Goal: Task Accomplishment & Management: Manage account settings

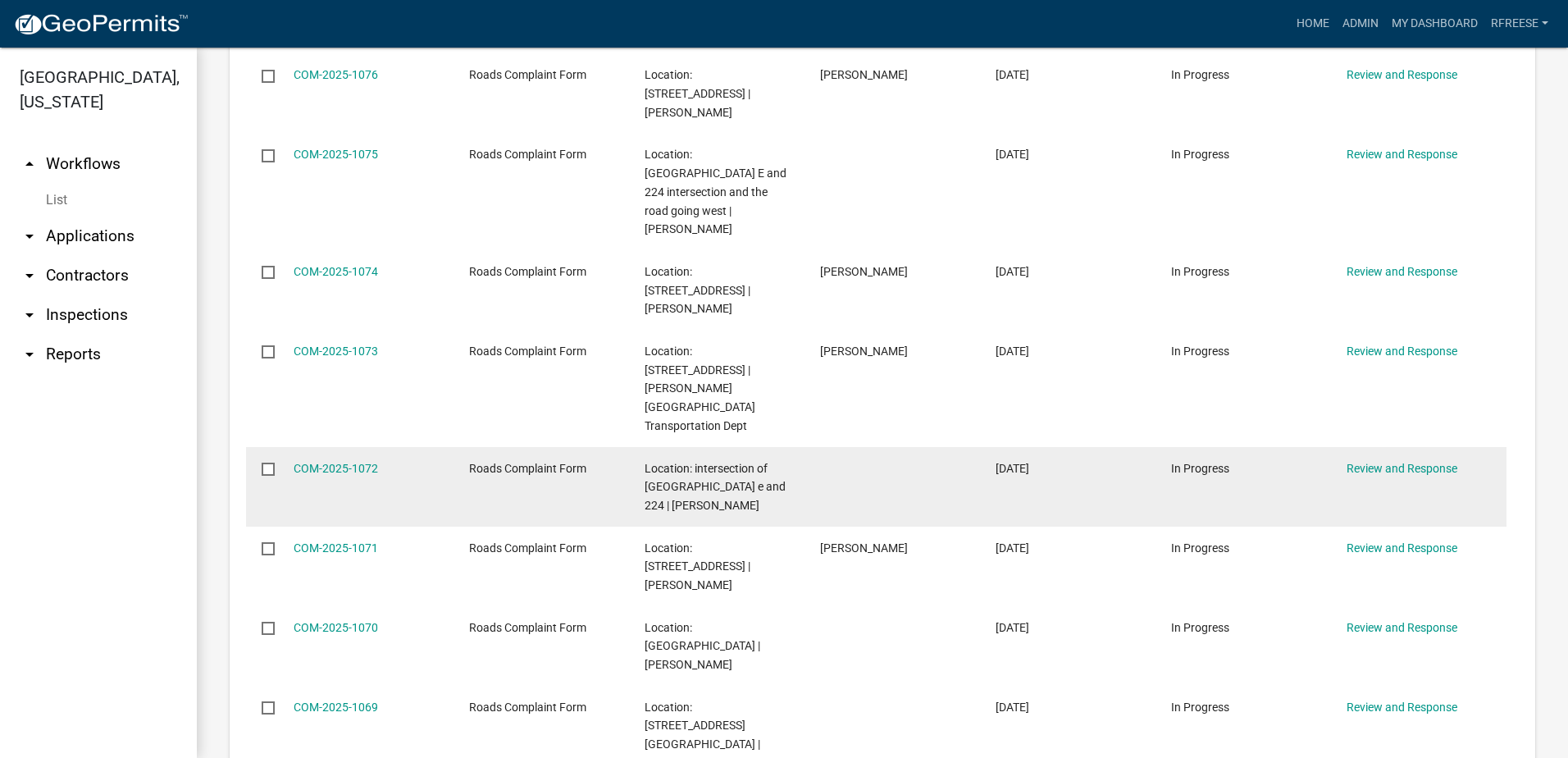
scroll to position [738, 0]
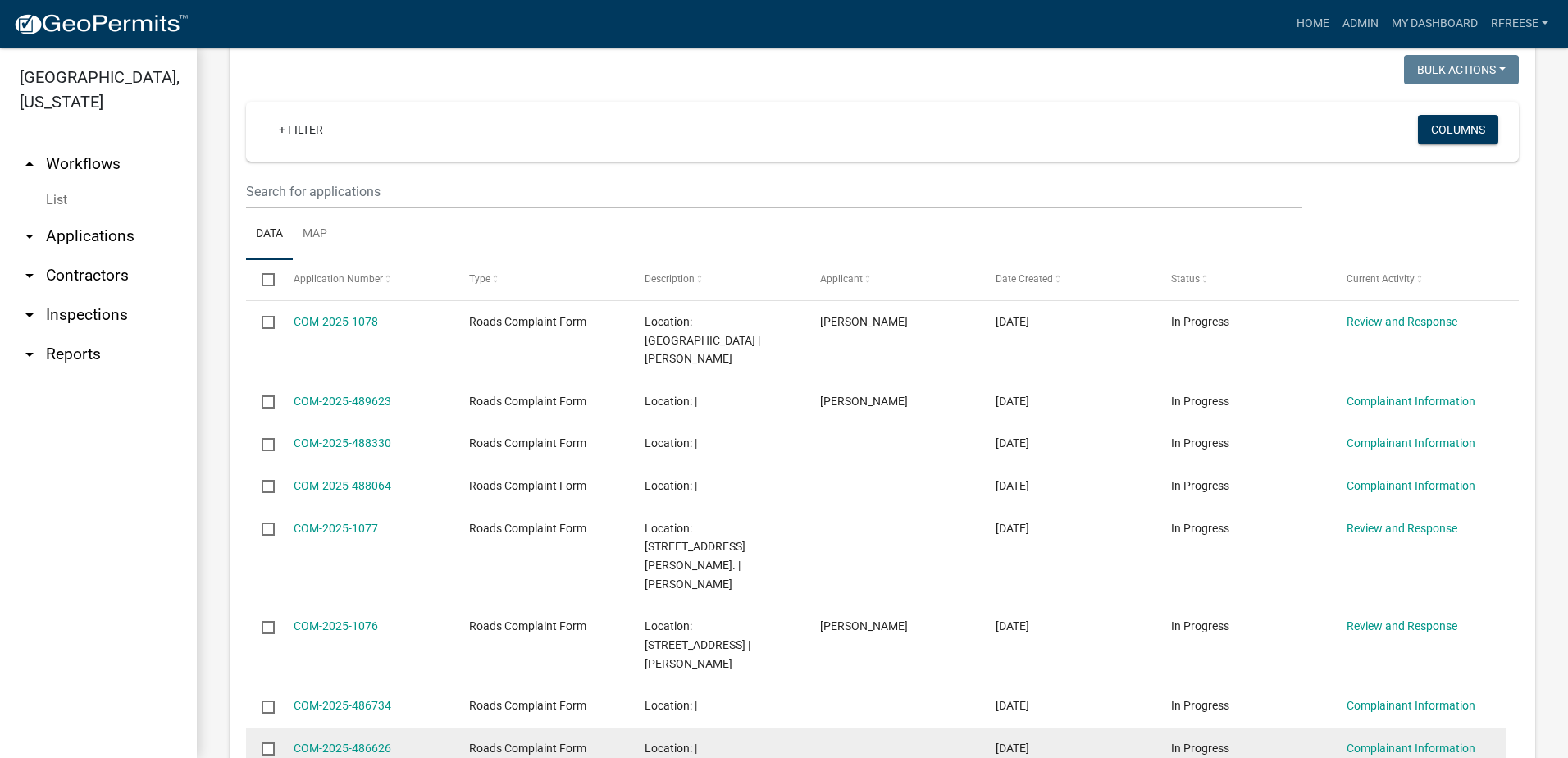
scroll to position [2193, 0]
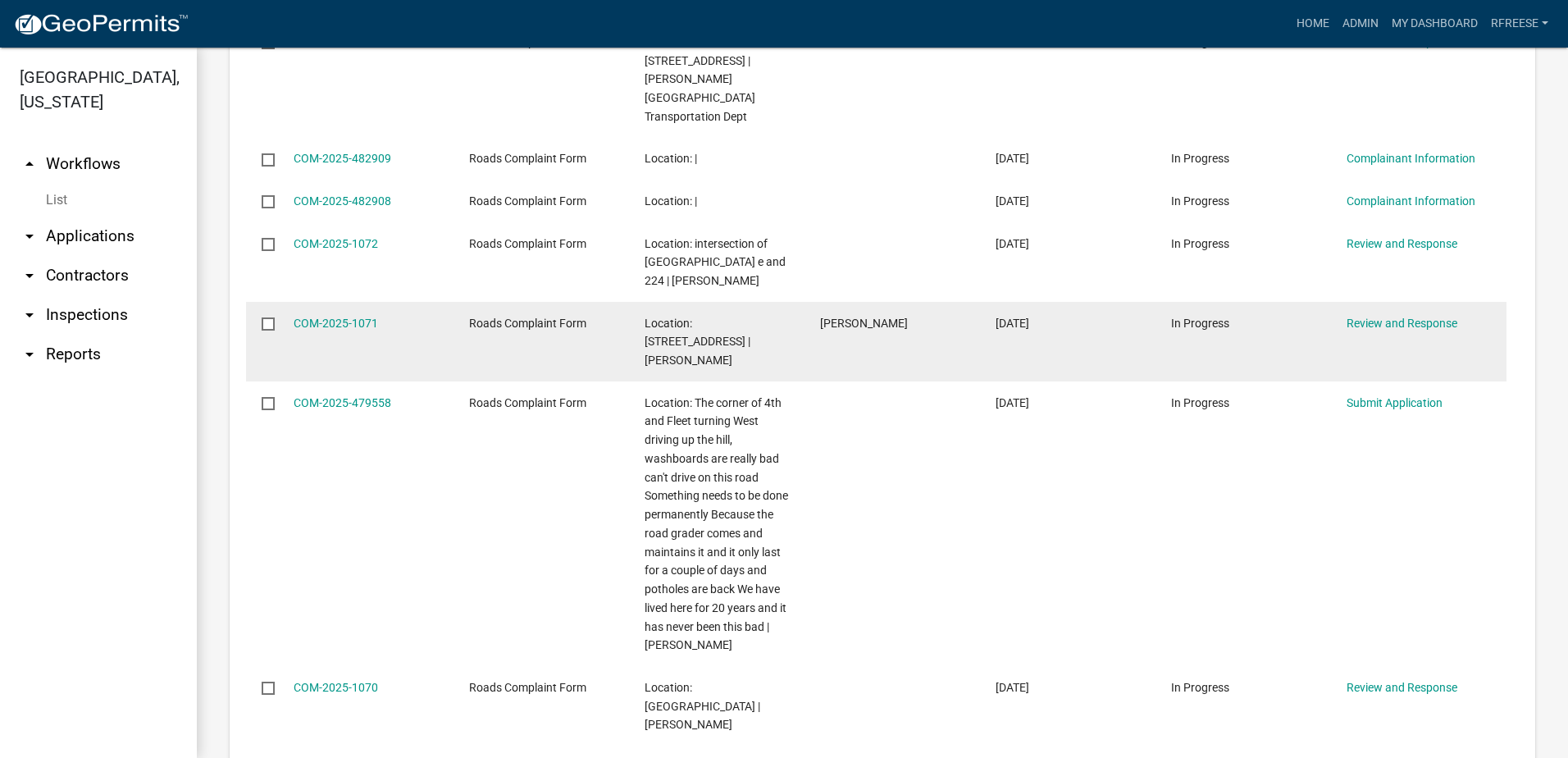
scroll to position [2455, 0]
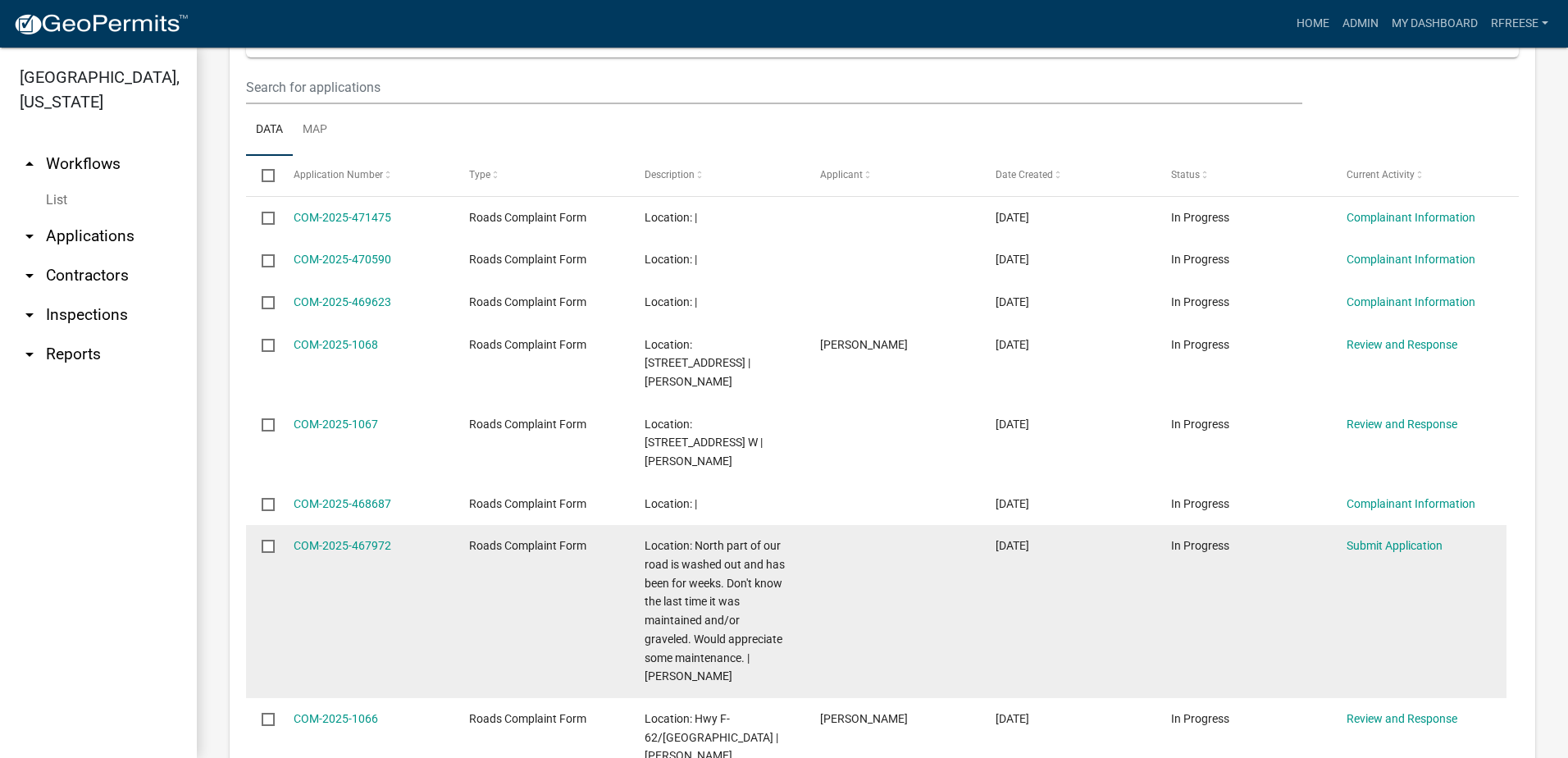
scroll to position [2306, 0]
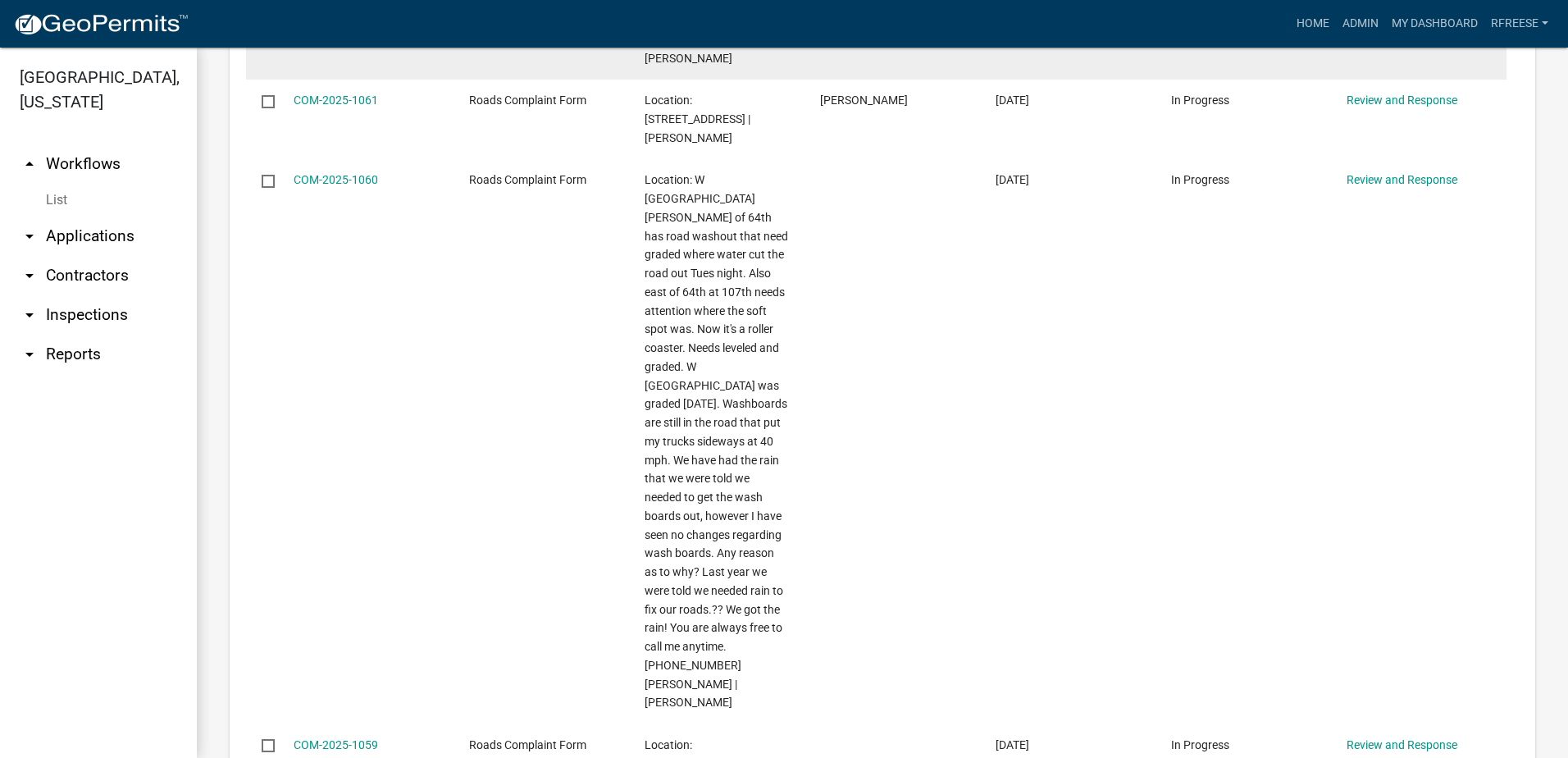
scroll to position [2809, 0]
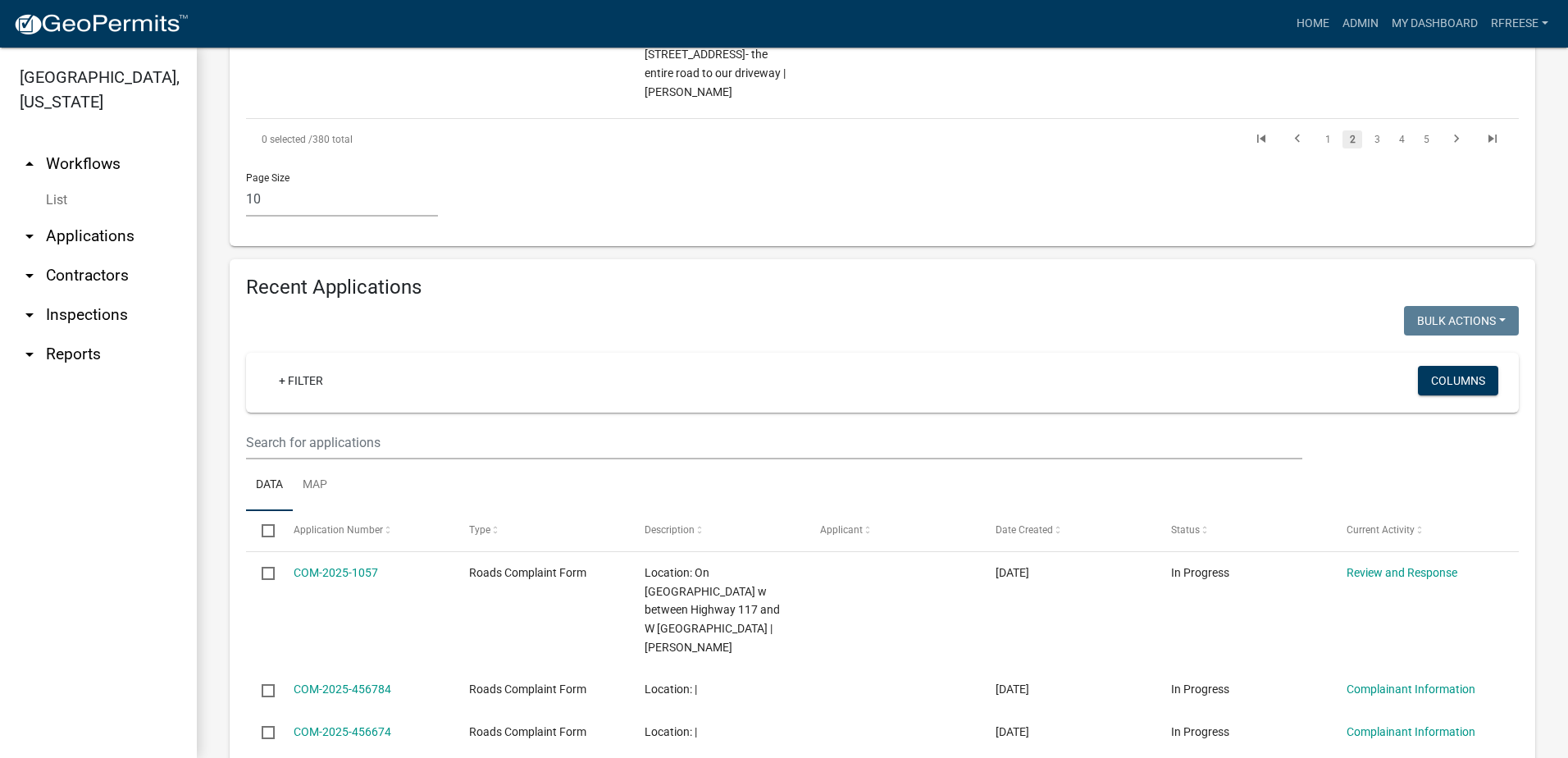
scroll to position [1839, 0]
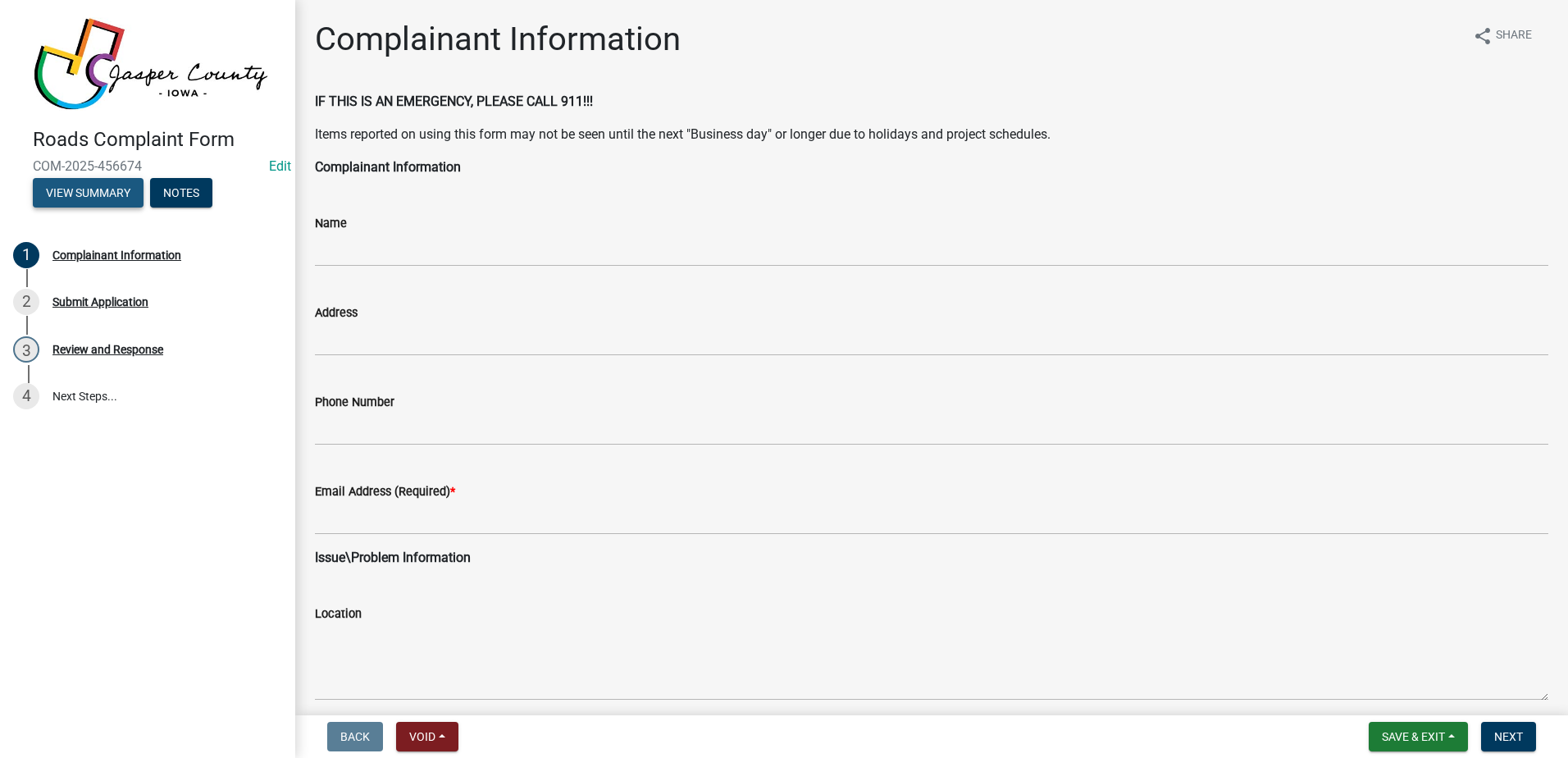
click at [92, 190] on button "View Summary" at bounding box center [87, 192] width 110 height 29
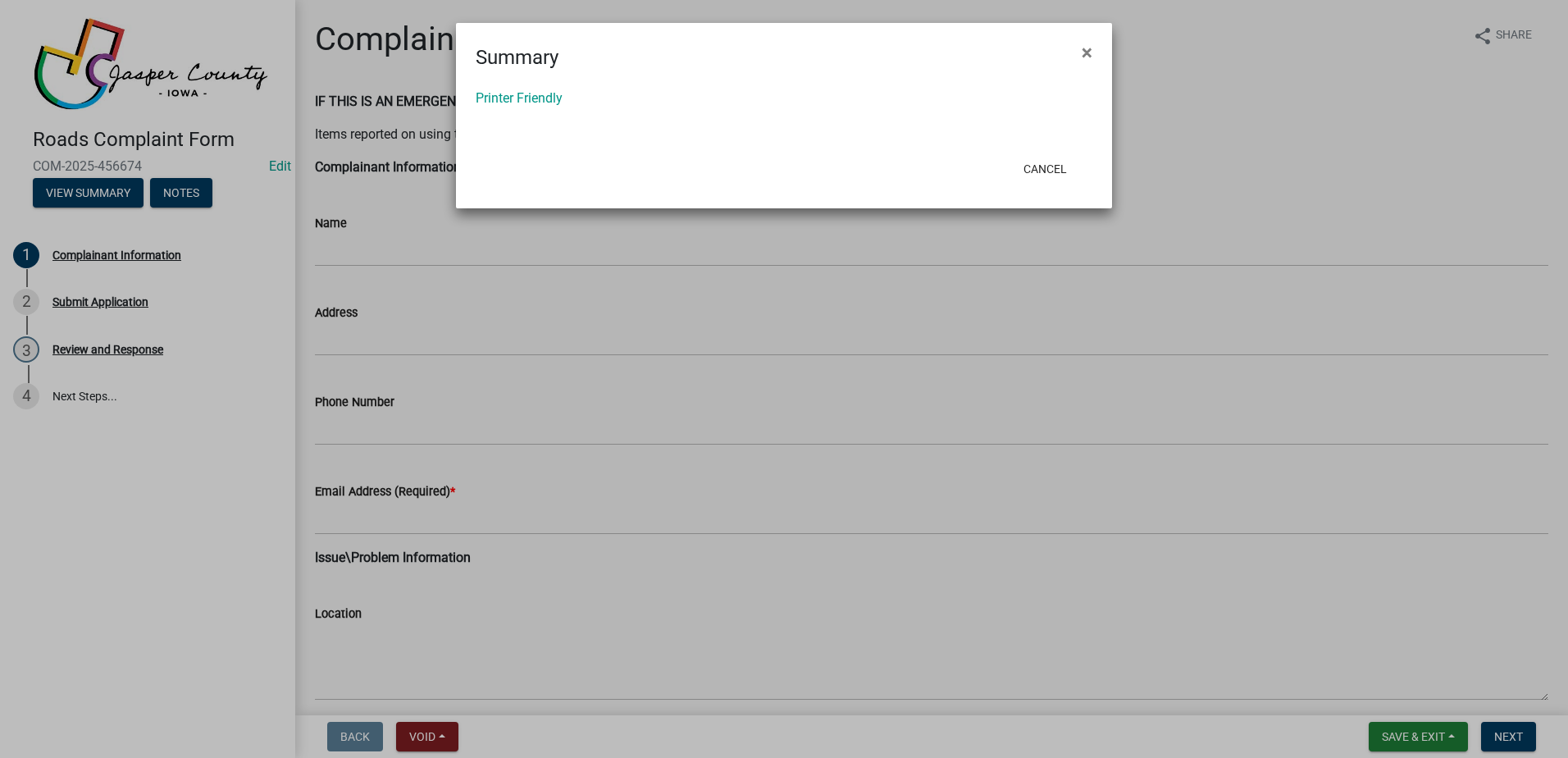
click at [90, 194] on ngb-modal-window "Summary × Printer Friendly Cancel" at bounding box center [784, 379] width 1568 height 758
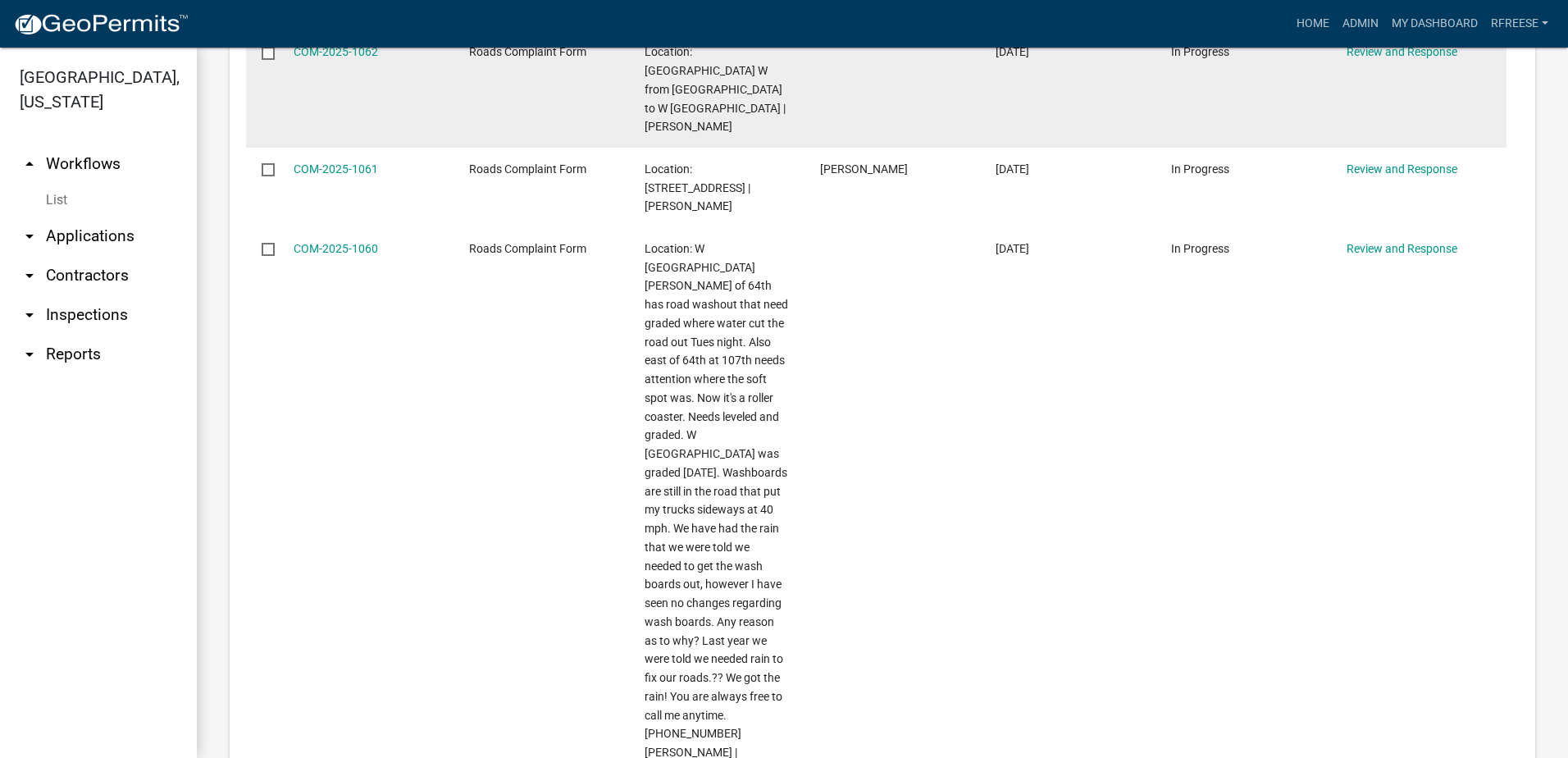
scroll to position [1312, 0]
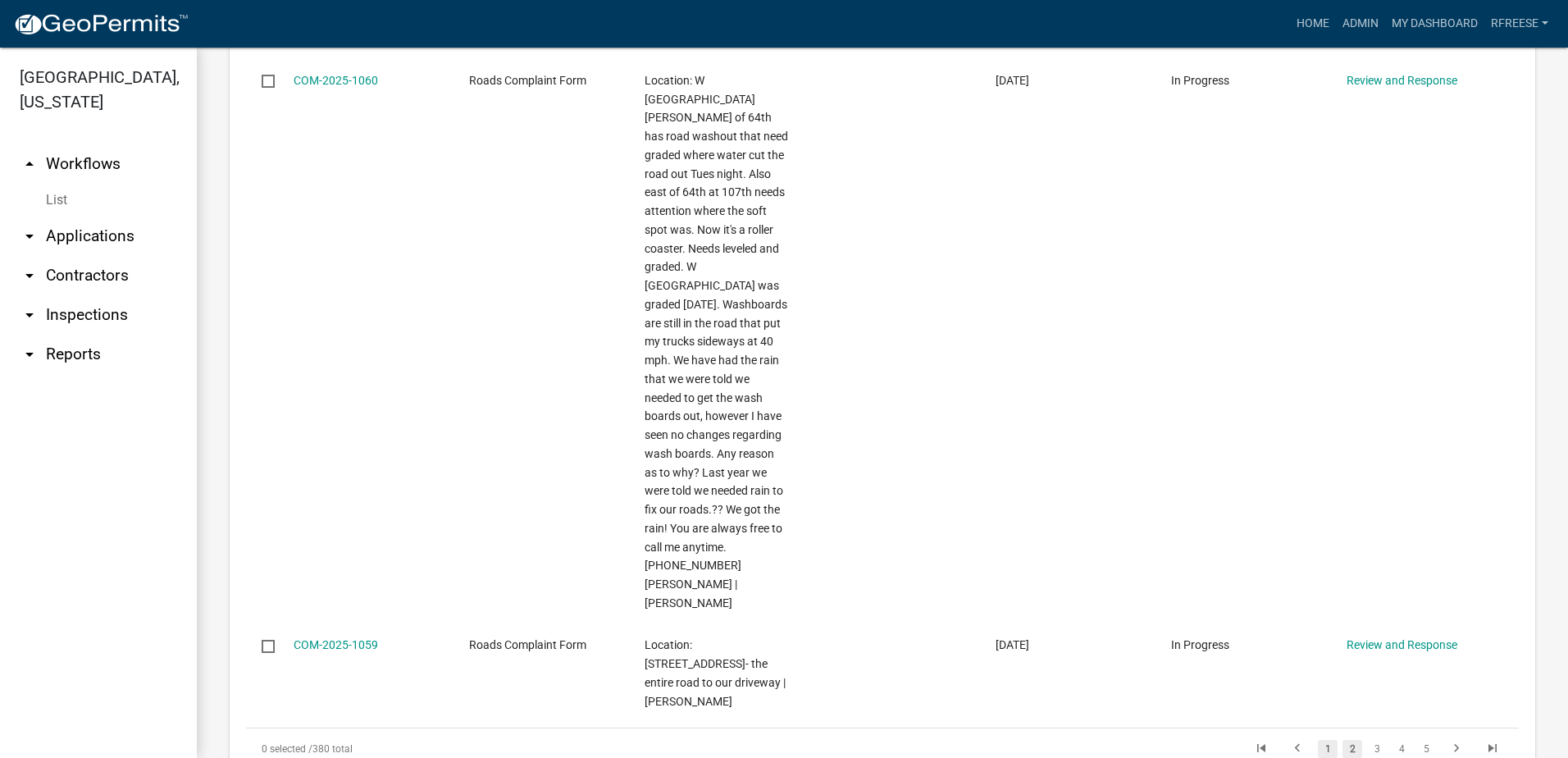
click at [1318, 740] on link "1" at bounding box center [1327, 748] width 20 height 18
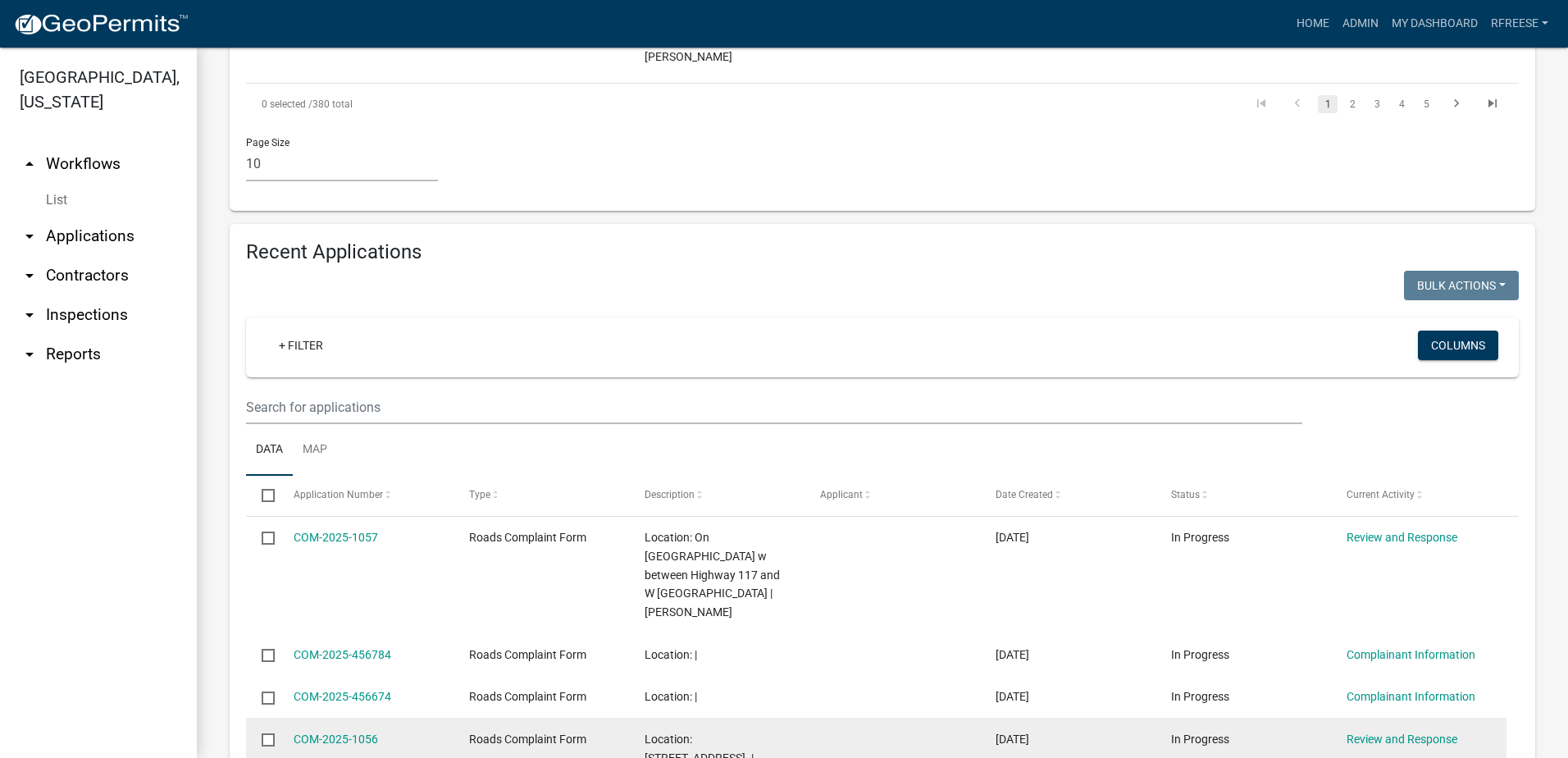
scroll to position [1444, 0]
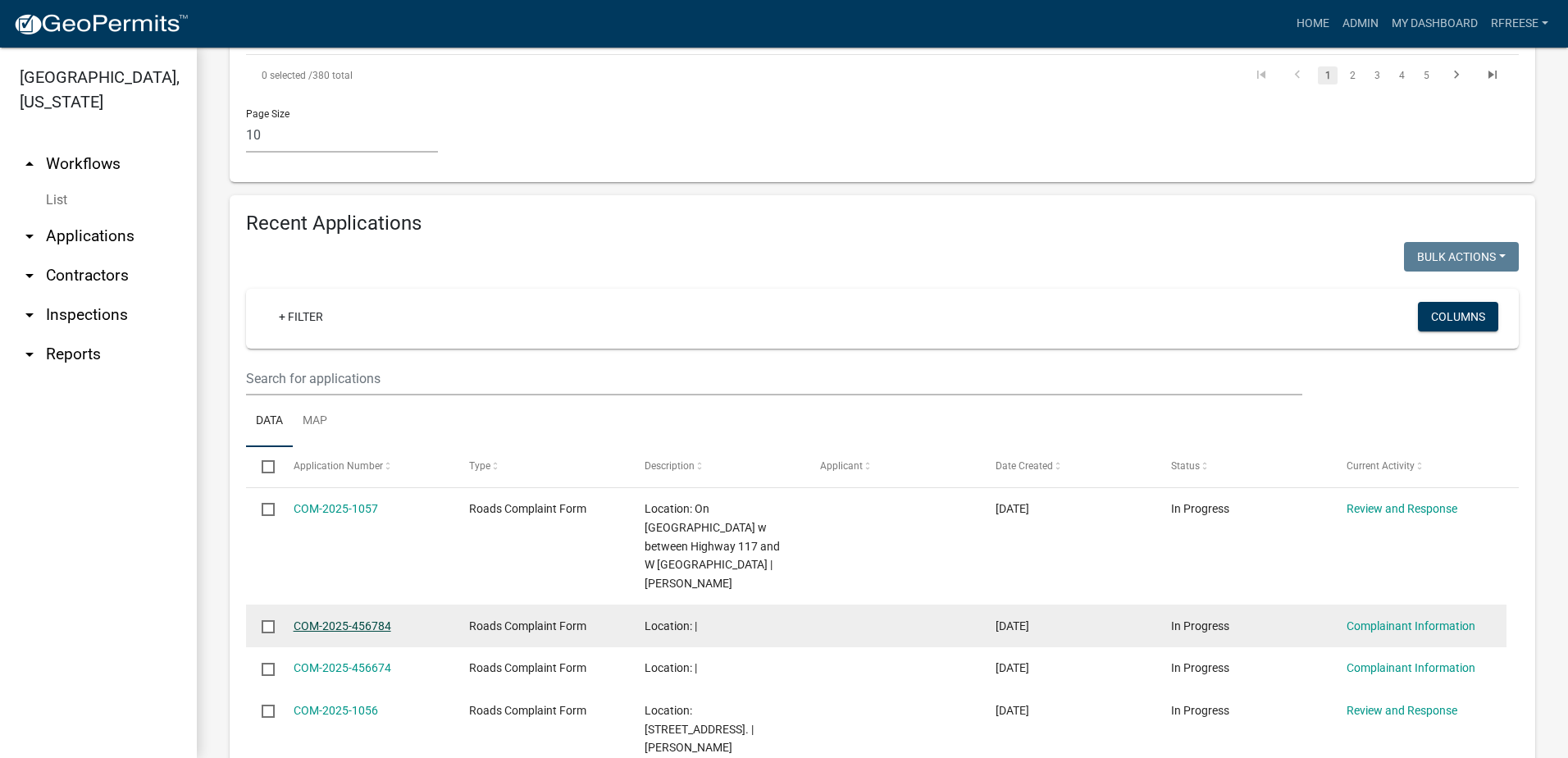
click at [348, 619] on link "COM-2025-456784" at bounding box center [342, 626] width 98 height 13
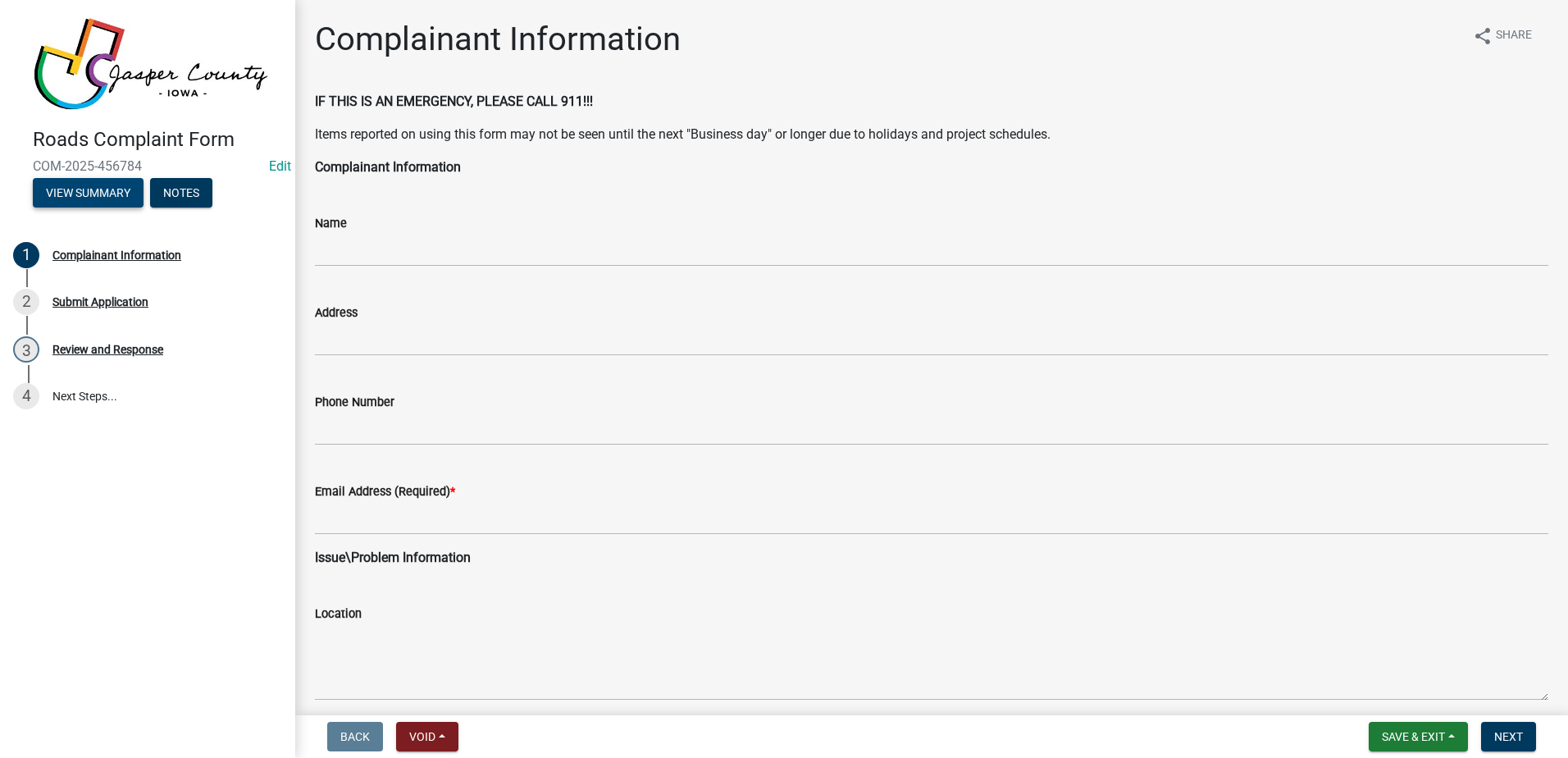
click at [117, 193] on button "View Summary" at bounding box center [87, 192] width 110 height 29
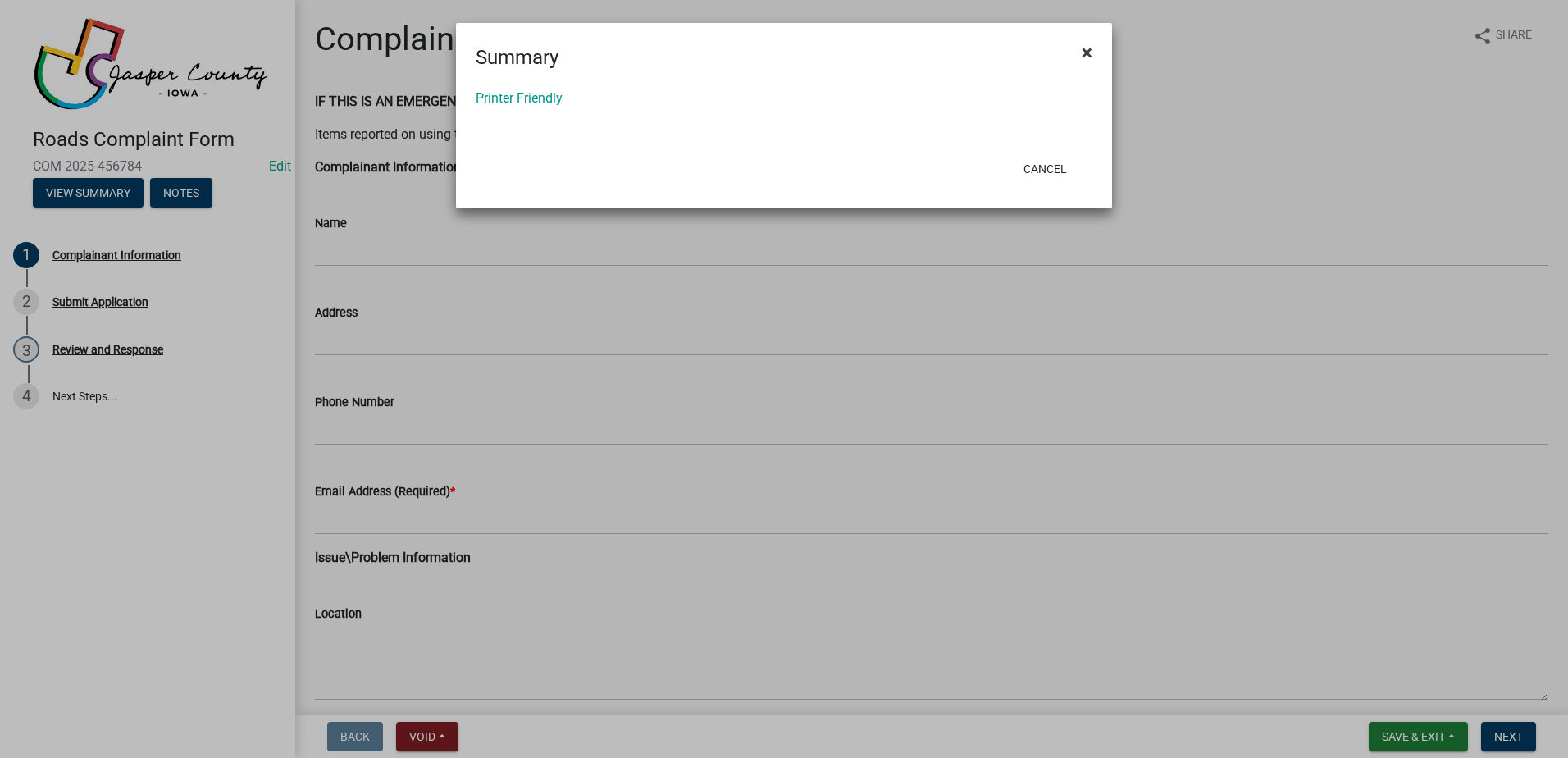
click at [1089, 48] on span "×" at bounding box center [1086, 52] width 10 height 23
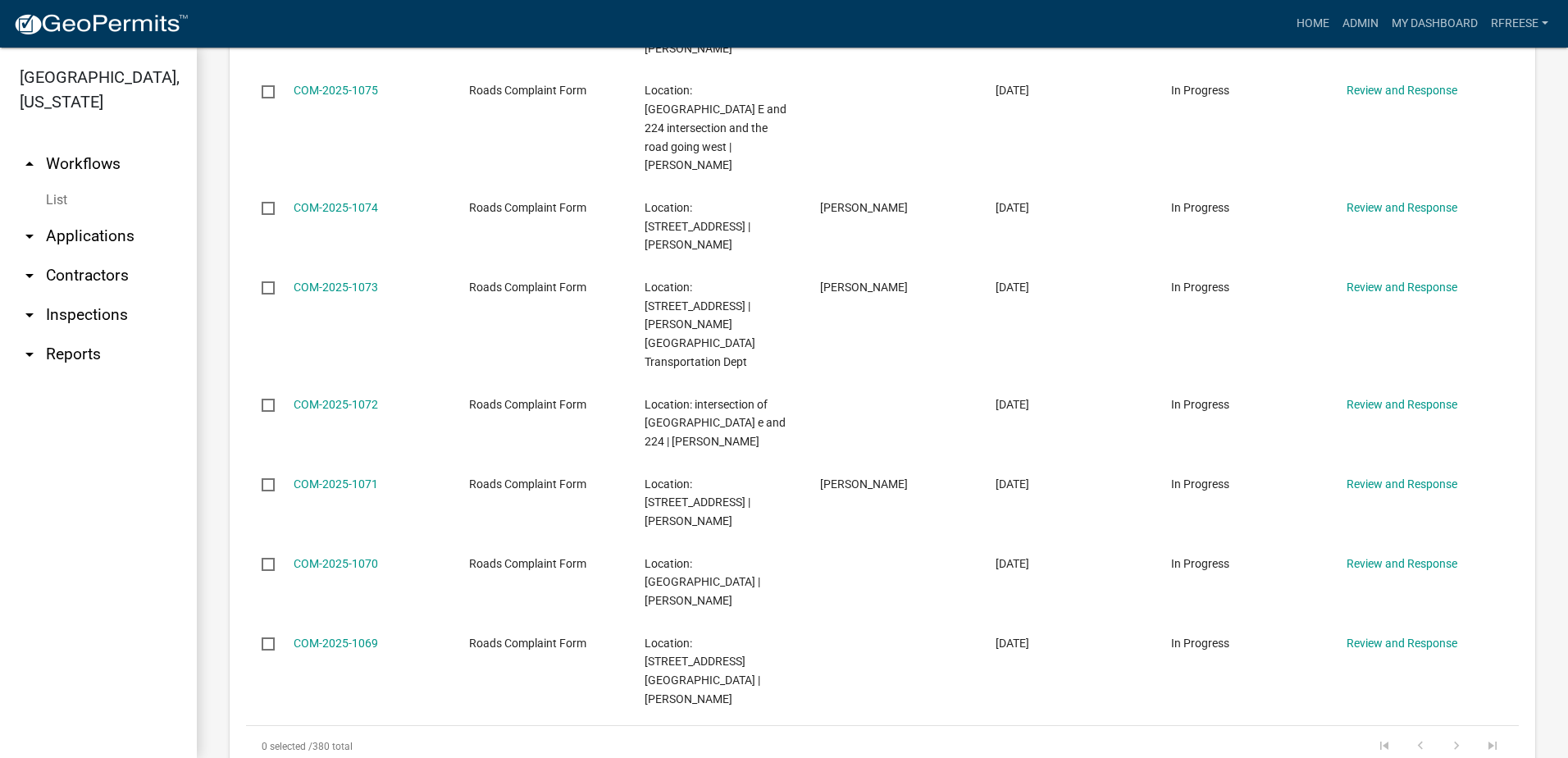
scroll to position [820, 0]
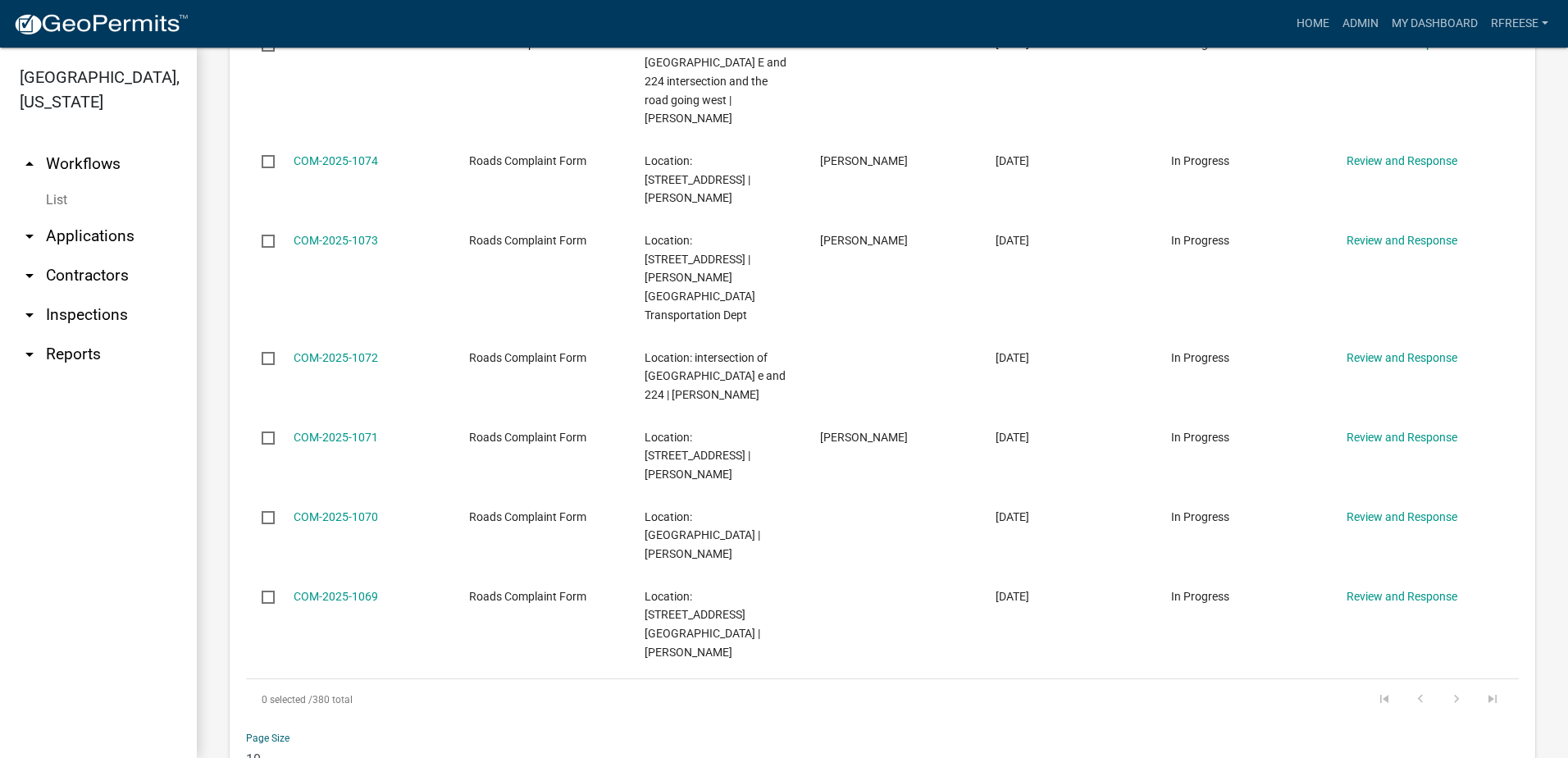
click at [262, 743] on select "10 25 50 100" at bounding box center [342, 759] width 192 height 33
select select "2: 50"
click at [246, 743] on select "10 25 50 100" at bounding box center [342, 759] width 192 height 33
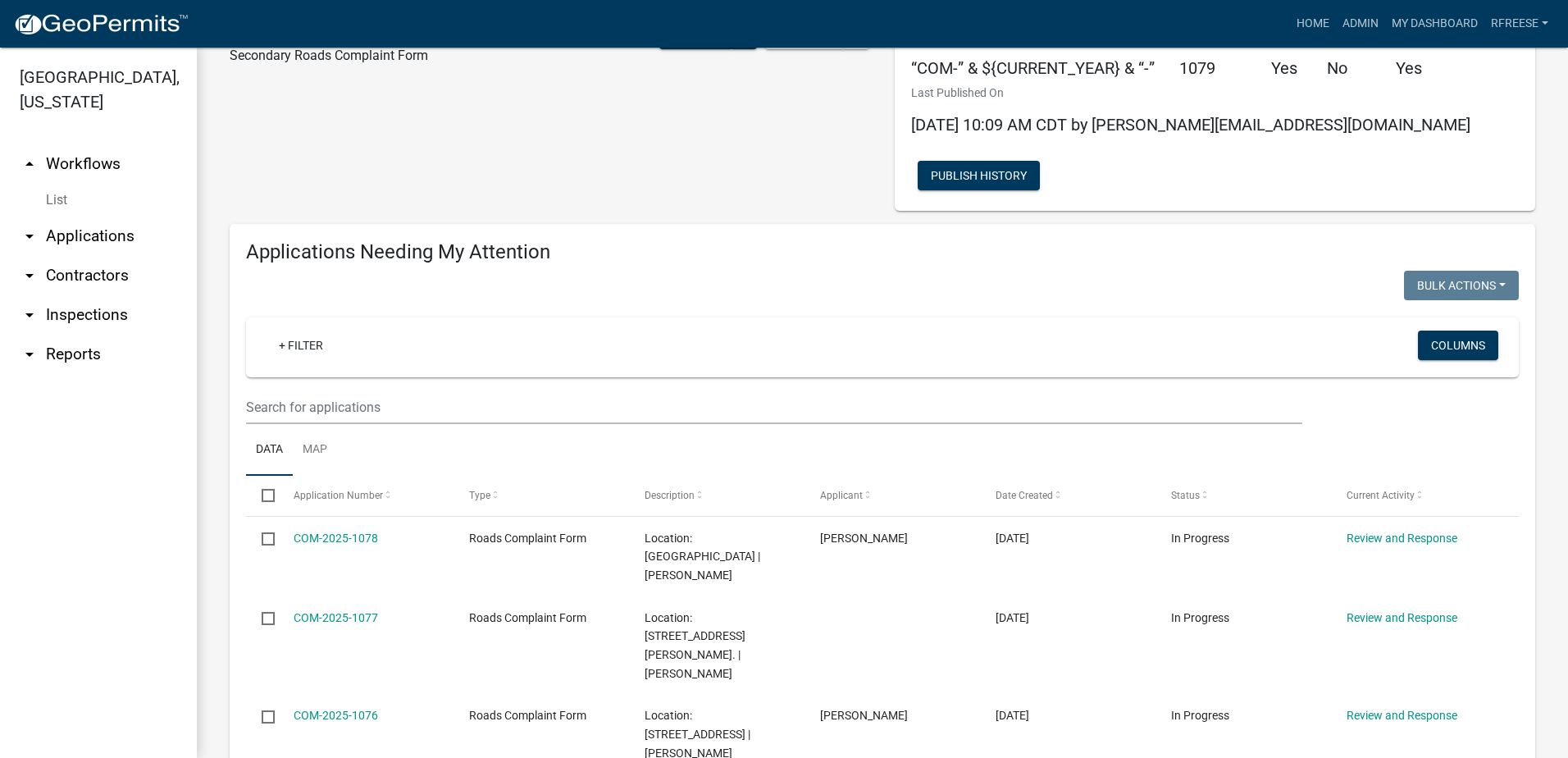
scroll to position [0, 0]
